Goal: Task Accomplishment & Management: Manage account settings

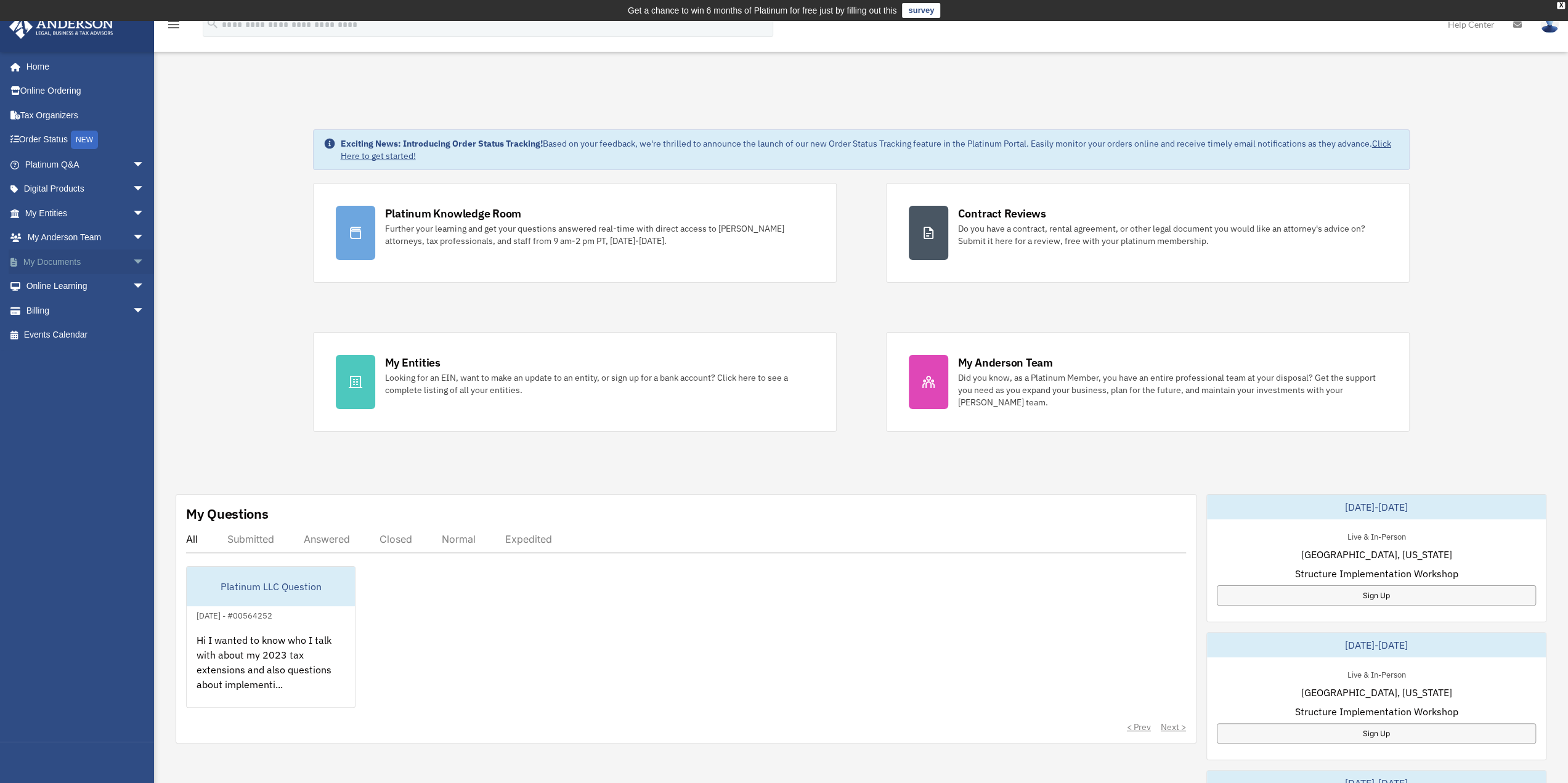
click at [54, 258] on link "My Documents arrow_drop_down" at bounding box center [86, 262] width 155 height 25
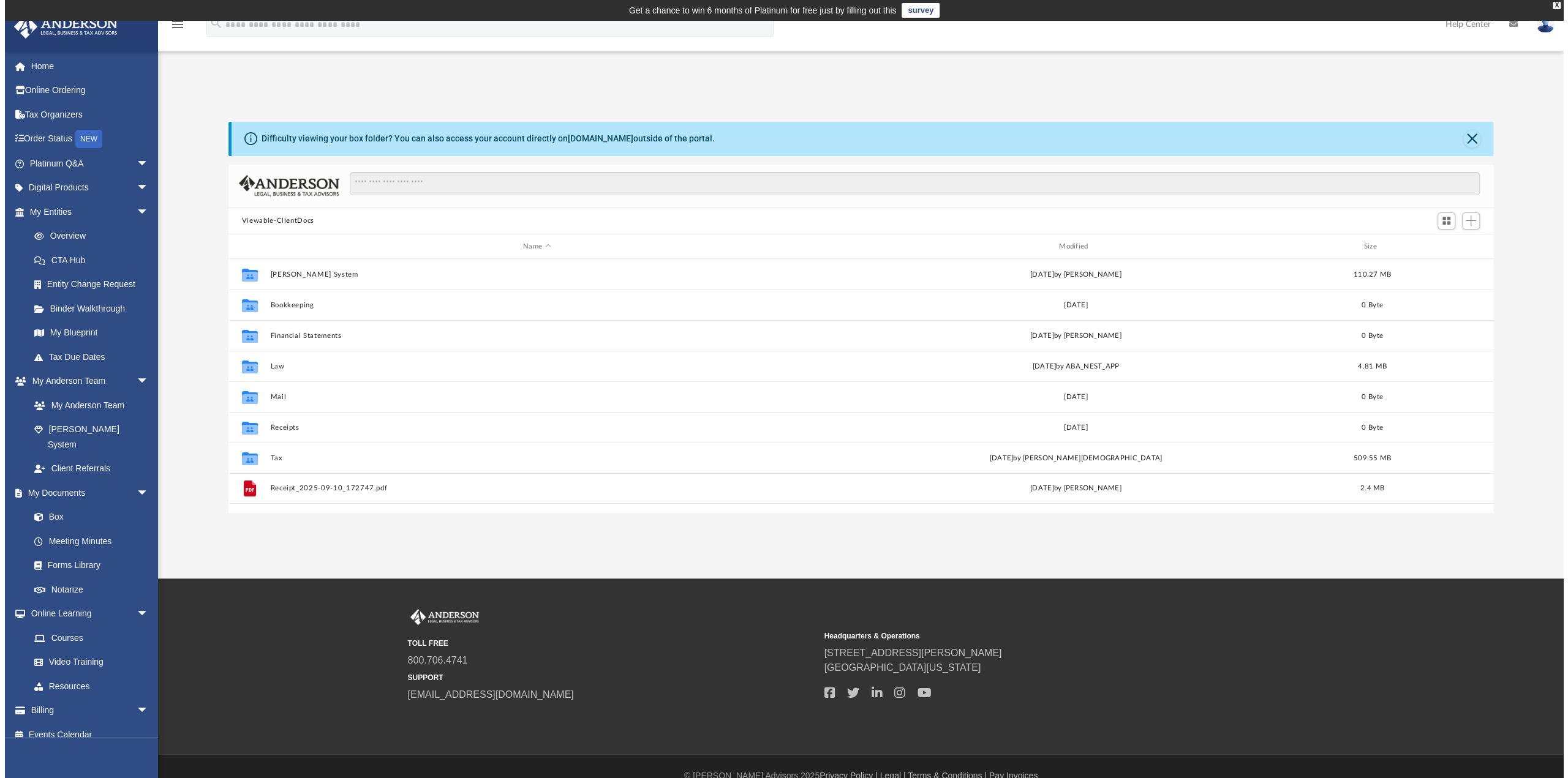
scroll to position [269, 1256]
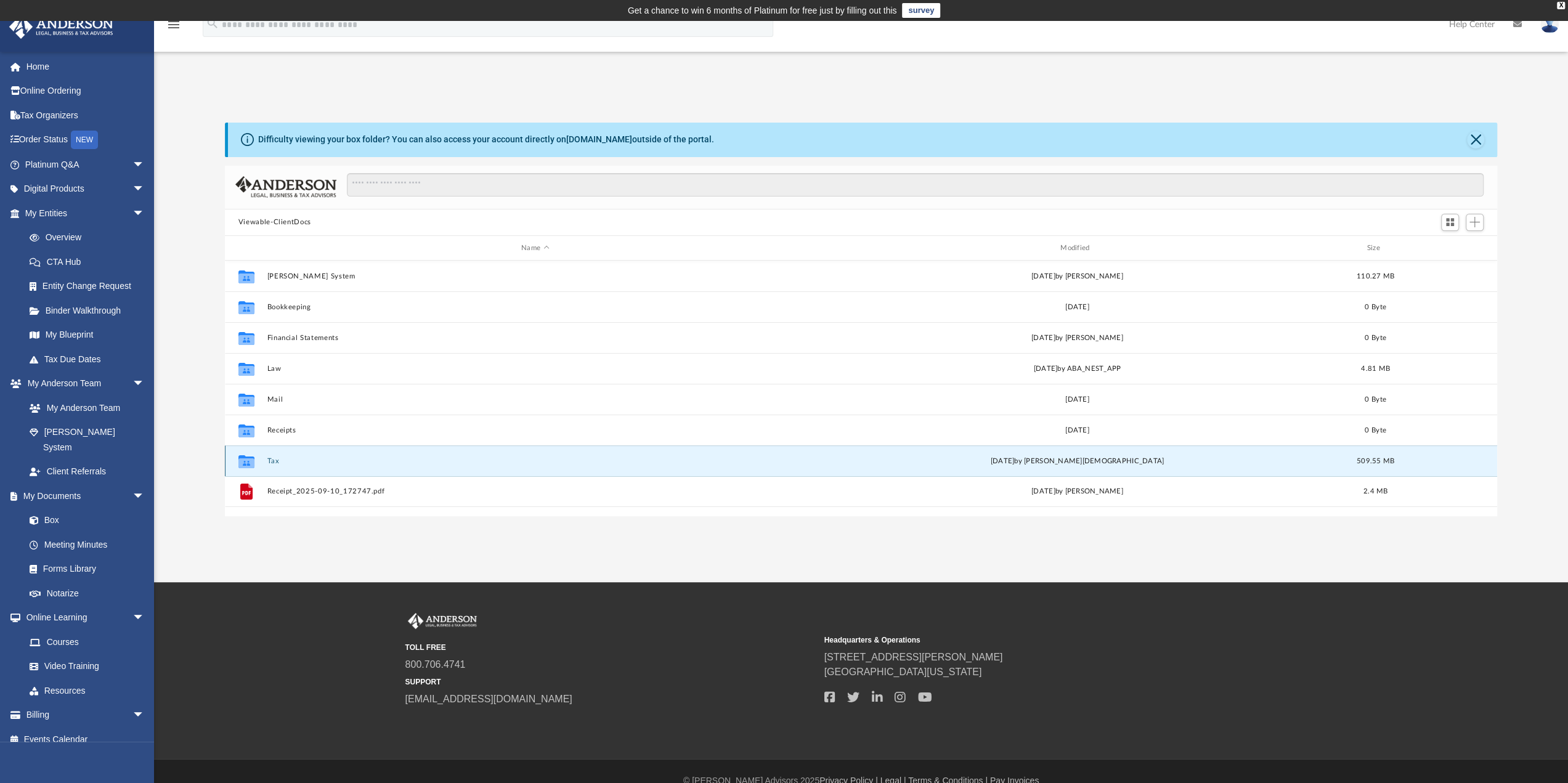
click at [281, 459] on button "Tax" at bounding box center [535, 461] width 537 height 8
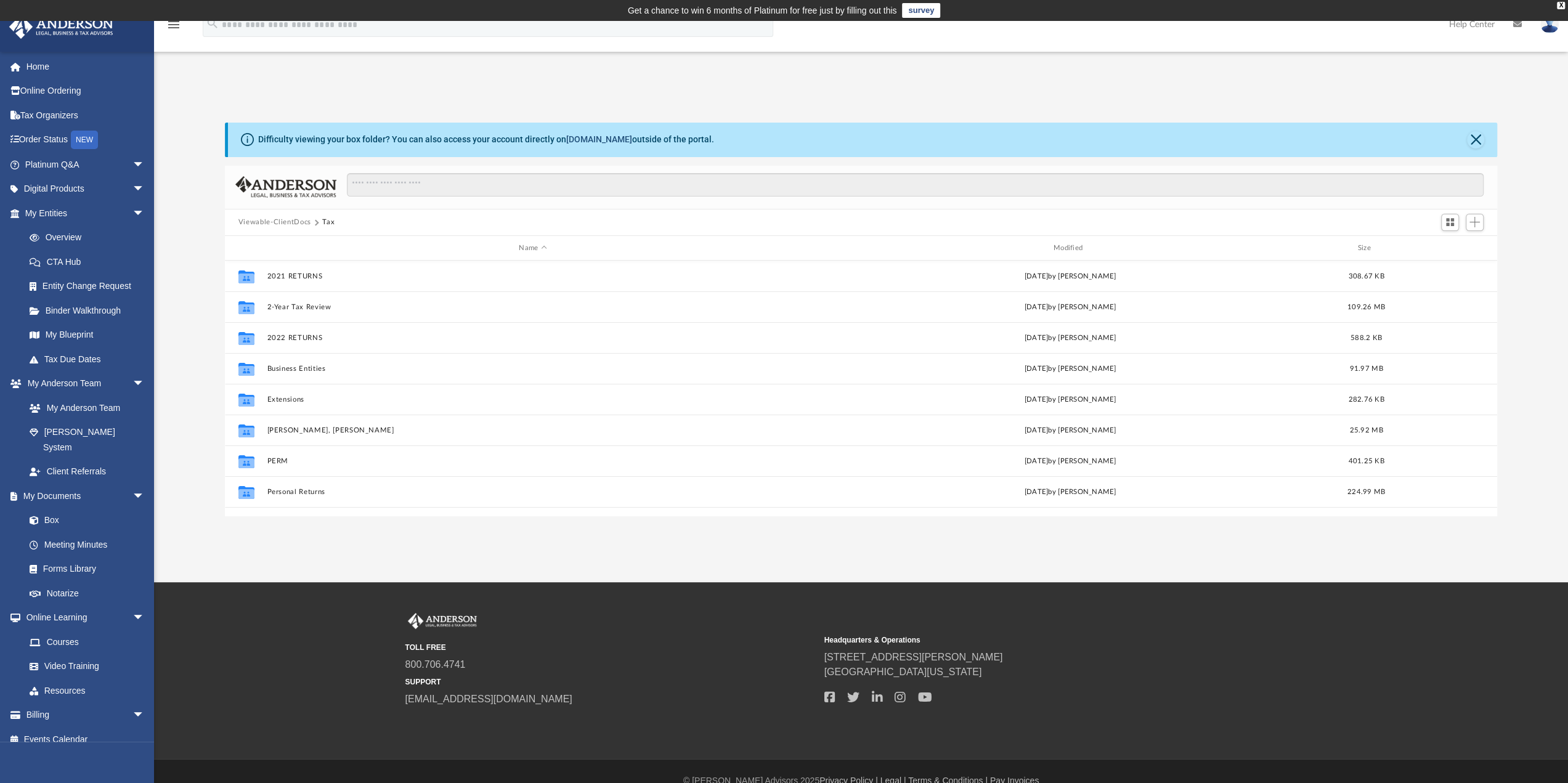
click at [594, 140] on link "box.com" at bounding box center [599, 139] width 66 height 10
click at [1558, 3] on div "X" at bounding box center [1561, 6] width 8 height 7
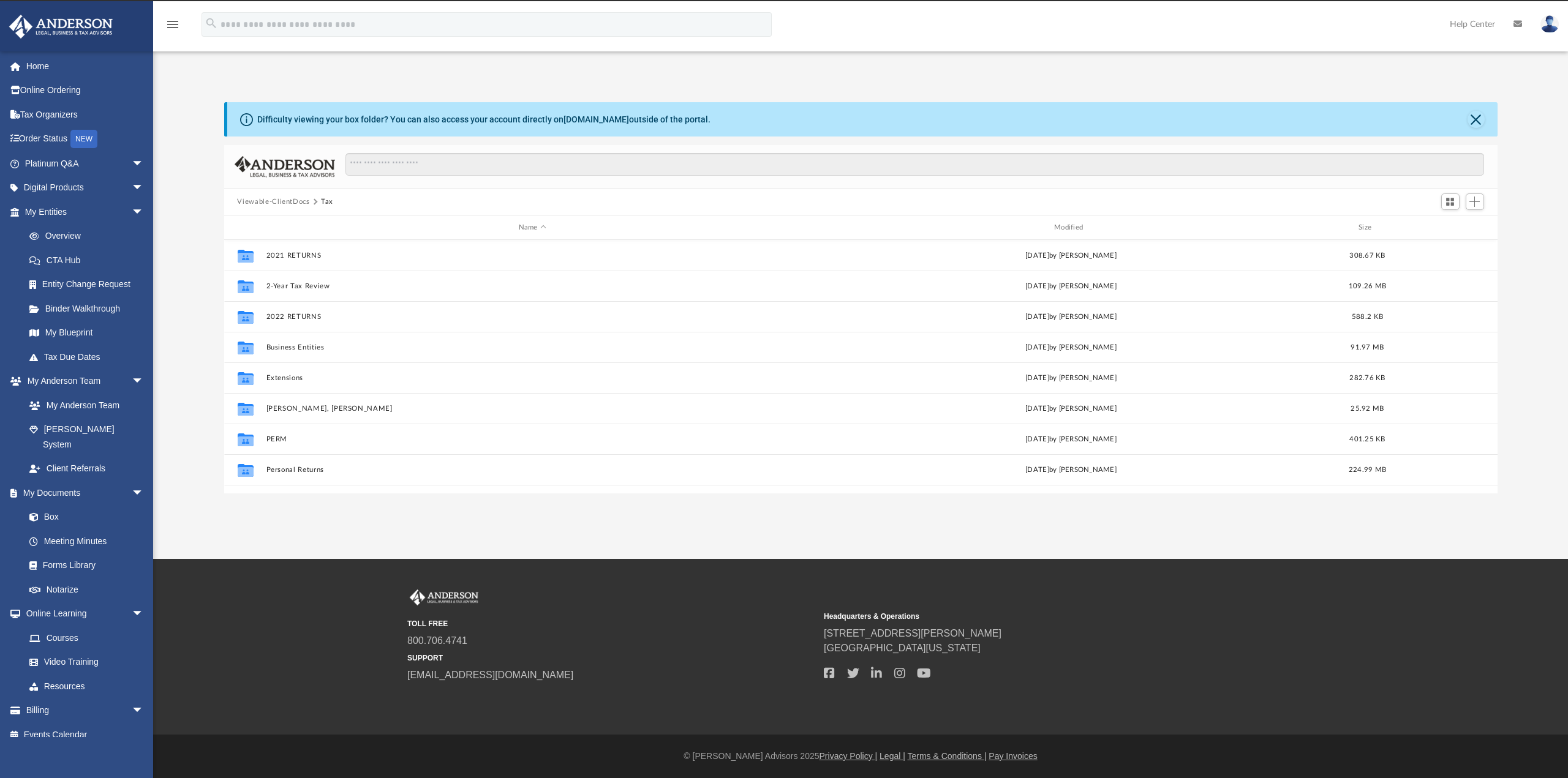
scroll to position [269, 1263]
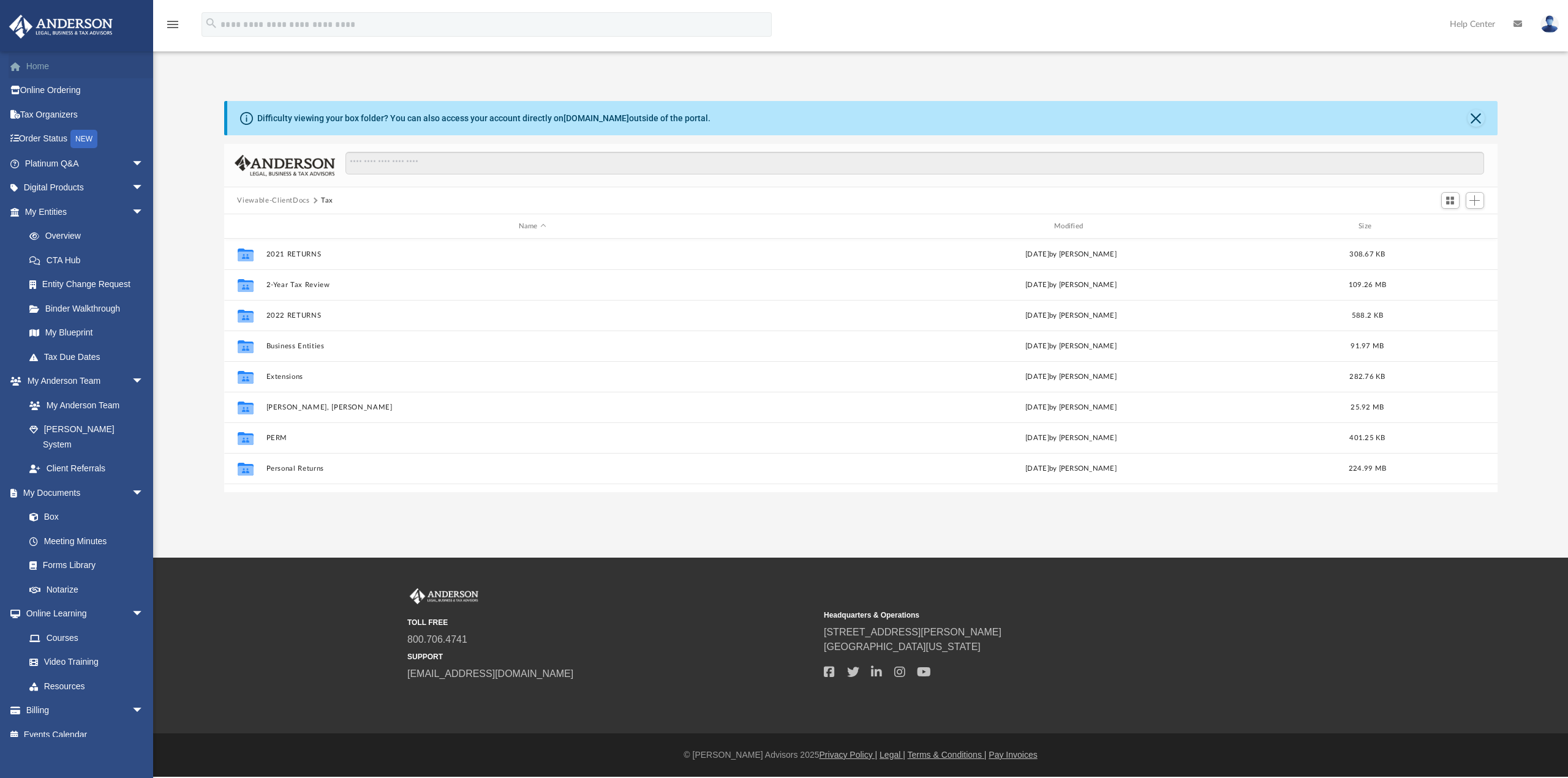
click at [48, 56] on link "Home" at bounding box center [85, 66] width 154 height 25
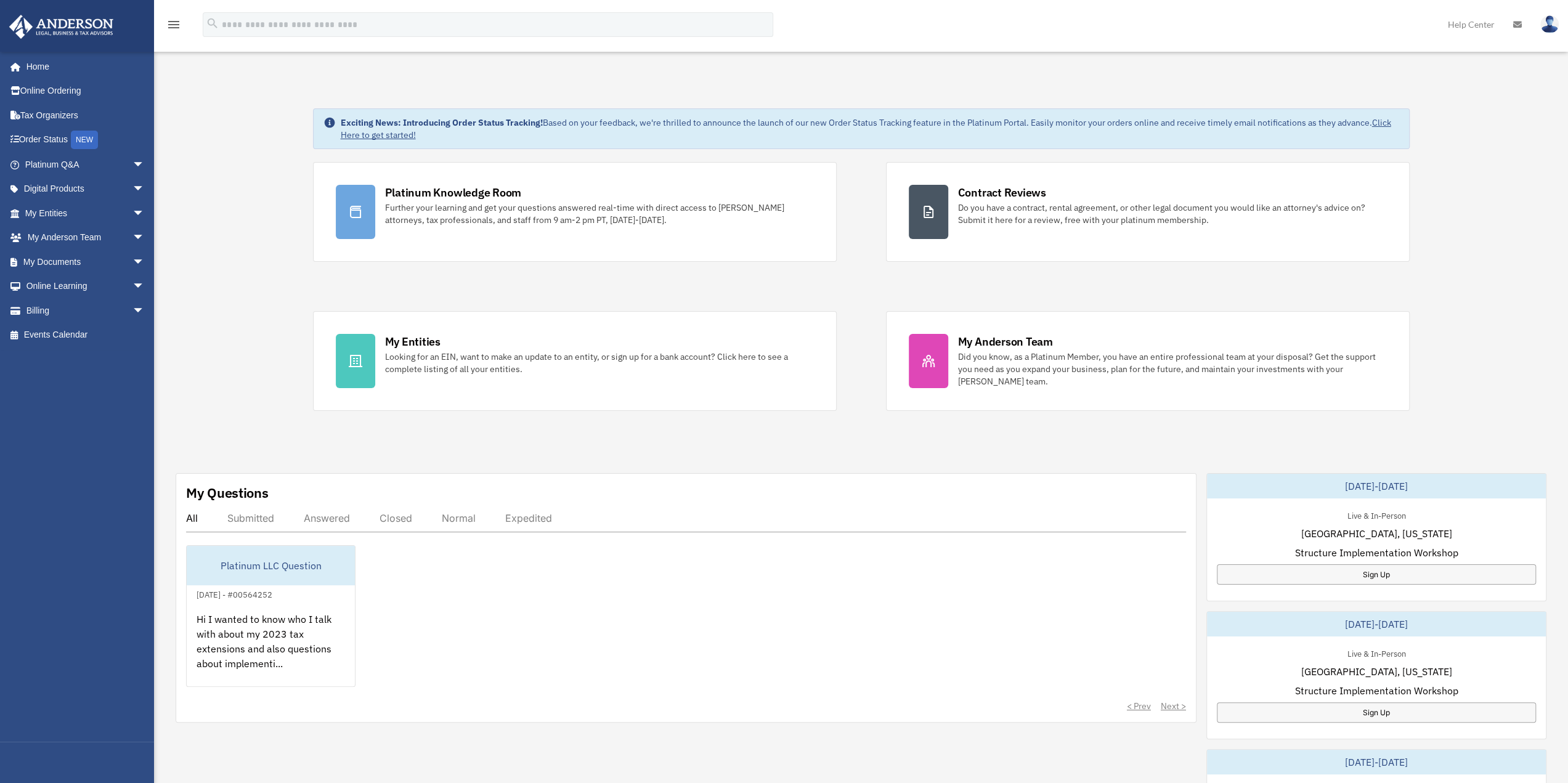
click at [1548, 21] on img at bounding box center [1550, 24] width 18 height 18
click at [1330, 105] on link "Logout" at bounding box center [1365, 107] width 123 height 25
